Goal: Check status

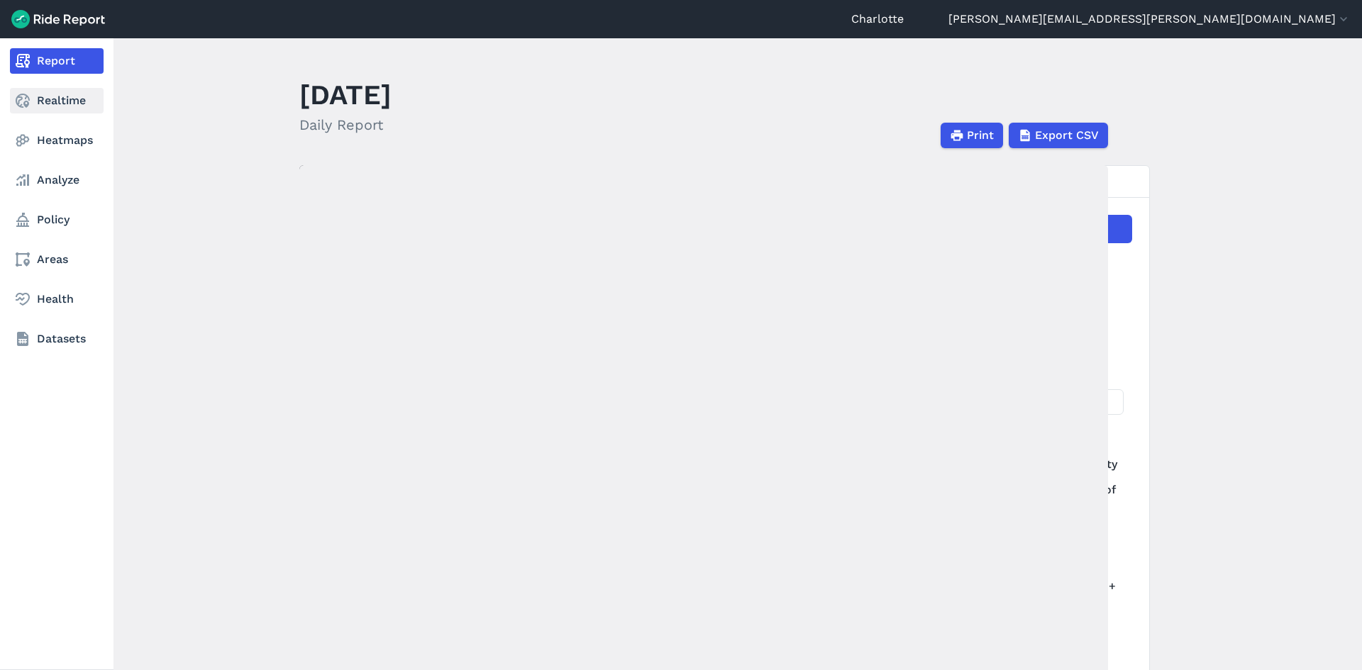
click at [28, 110] on link "Realtime" at bounding box center [57, 101] width 94 height 26
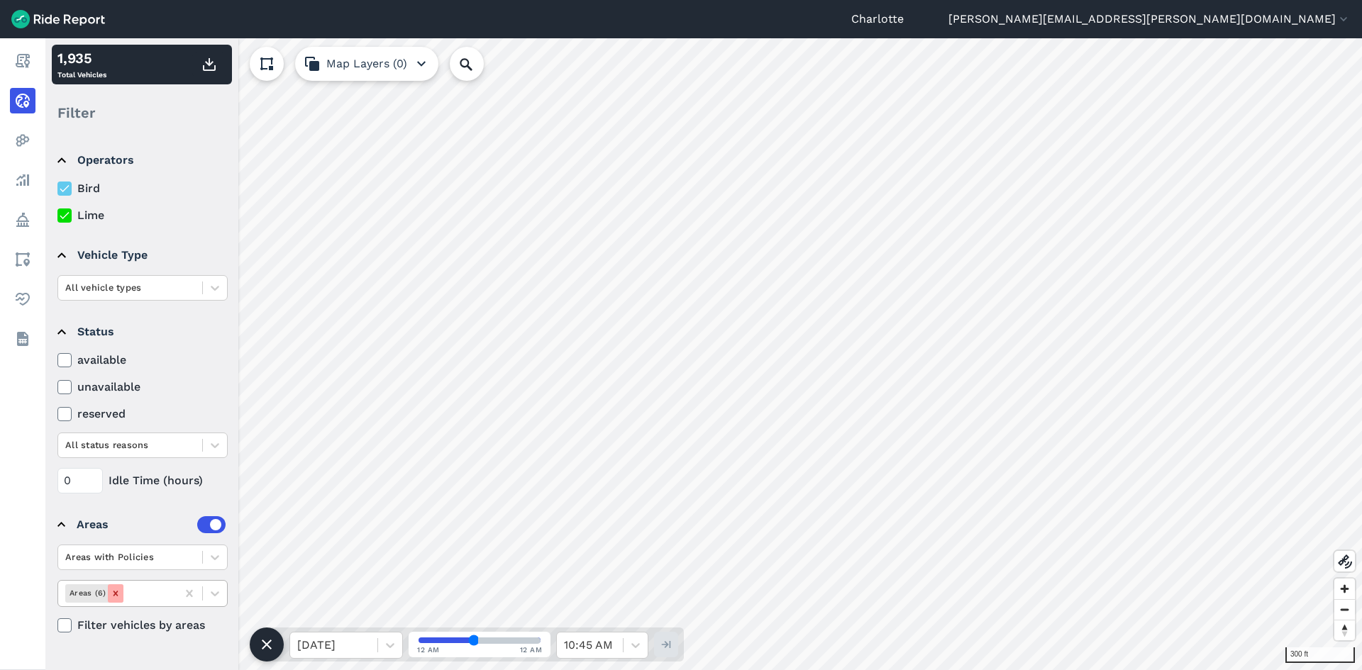
click at [116, 594] on icon "Remove Areas (6)" at bounding box center [116, 594] width 10 height 10
click at [207, 591] on div at bounding box center [215, 594] width 24 height 24
click at [195, 326] on summary "Status" at bounding box center [141, 332] width 168 height 40
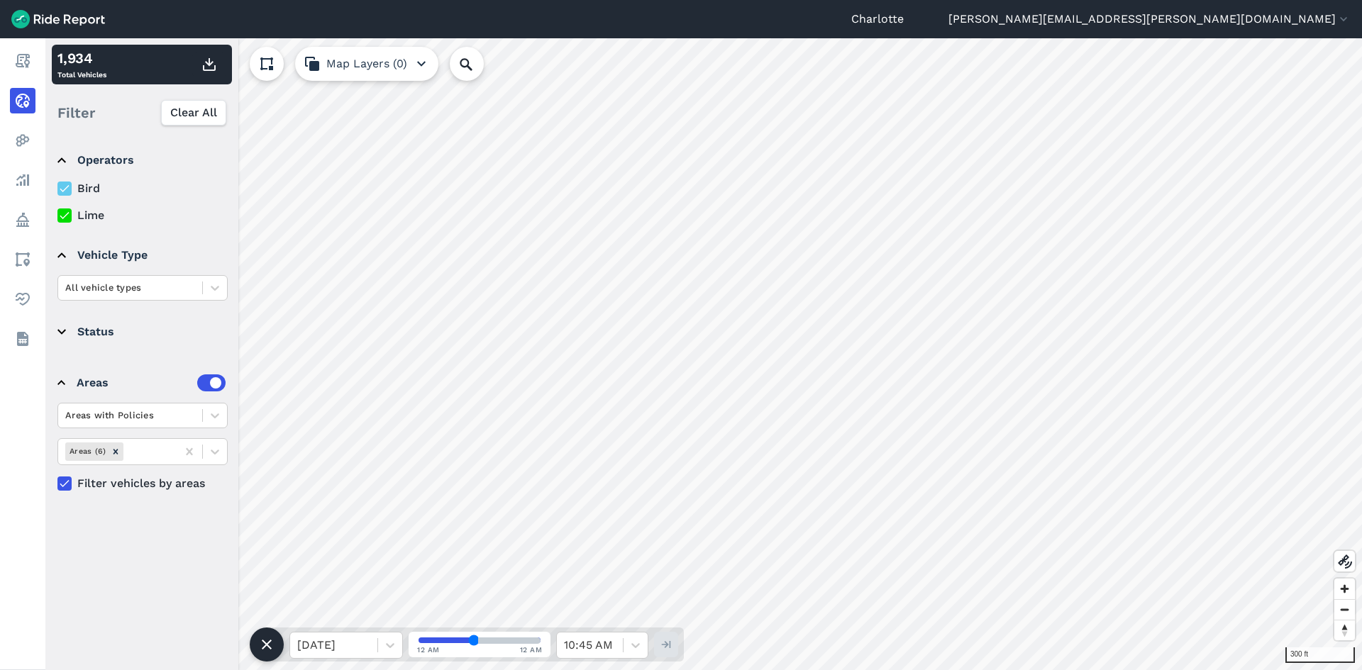
click at [104, 333] on summary "Status" at bounding box center [141, 332] width 168 height 40
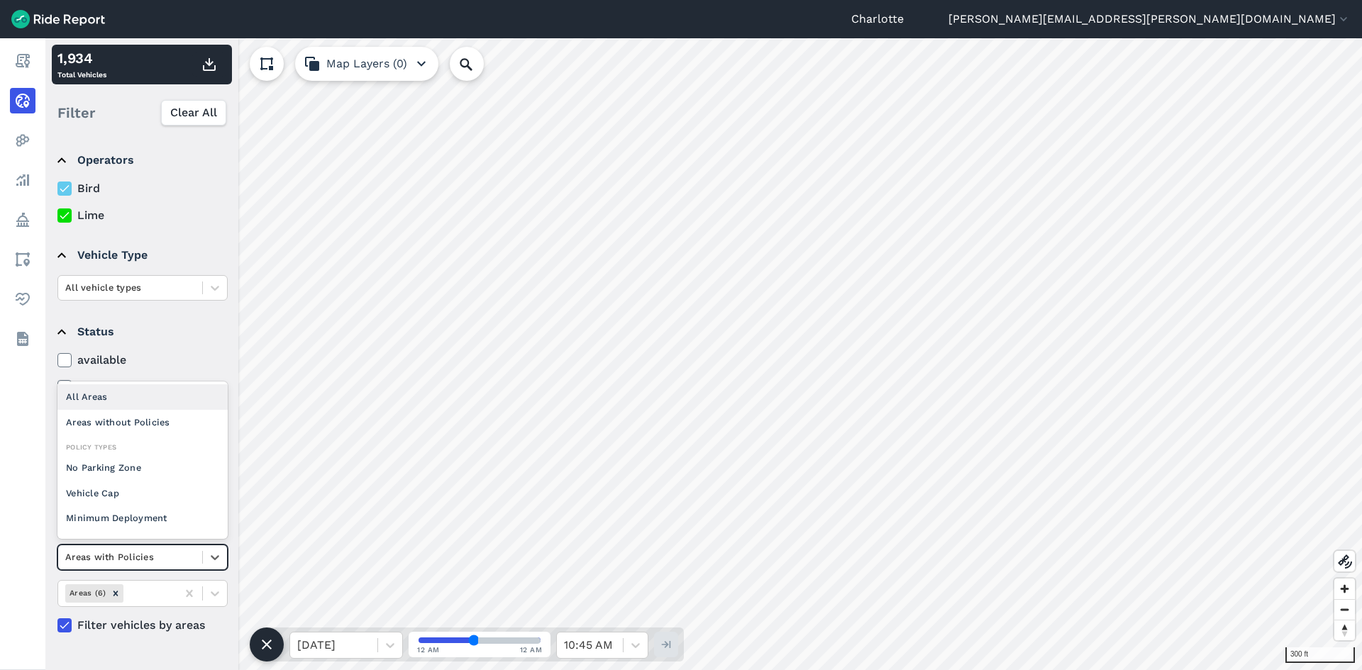
click at [190, 555] on div at bounding box center [130, 557] width 130 height 16
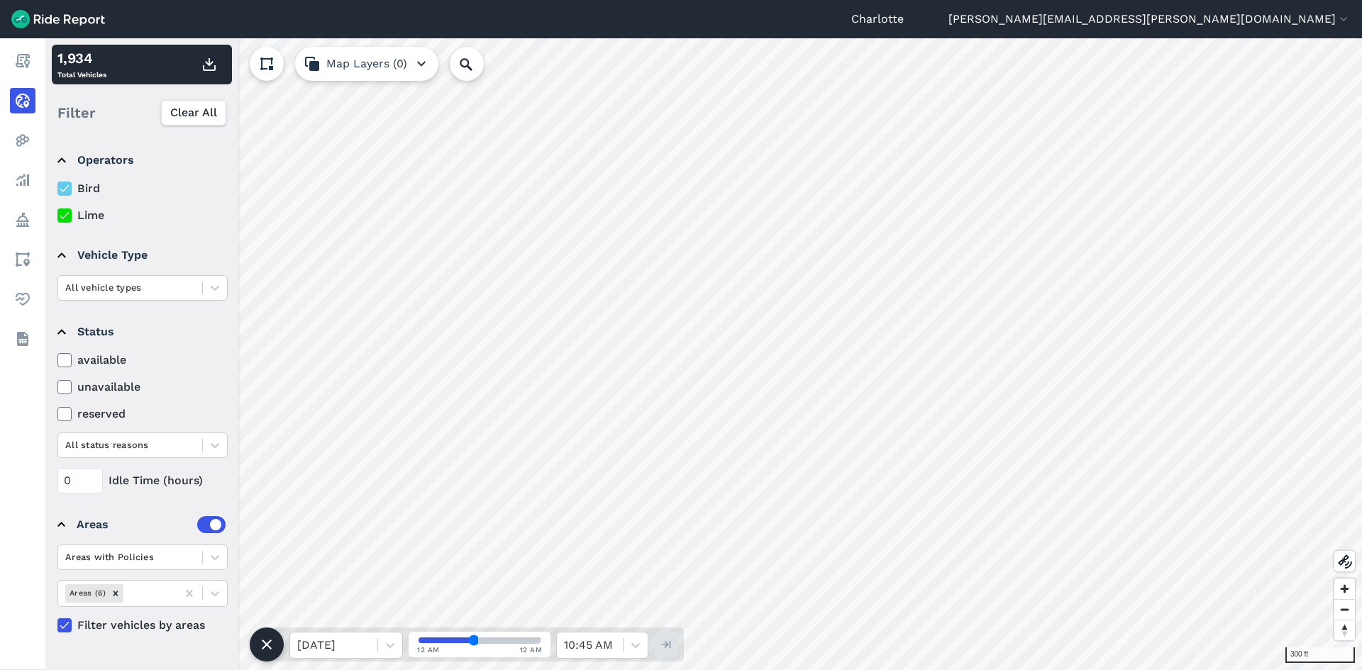
click at [58, 303] on details "Vehicle Type All vehicle types" at bounding box center [141, 268] width 179 height 77
